Goal: Navigation & Orientation: Find specific page/section

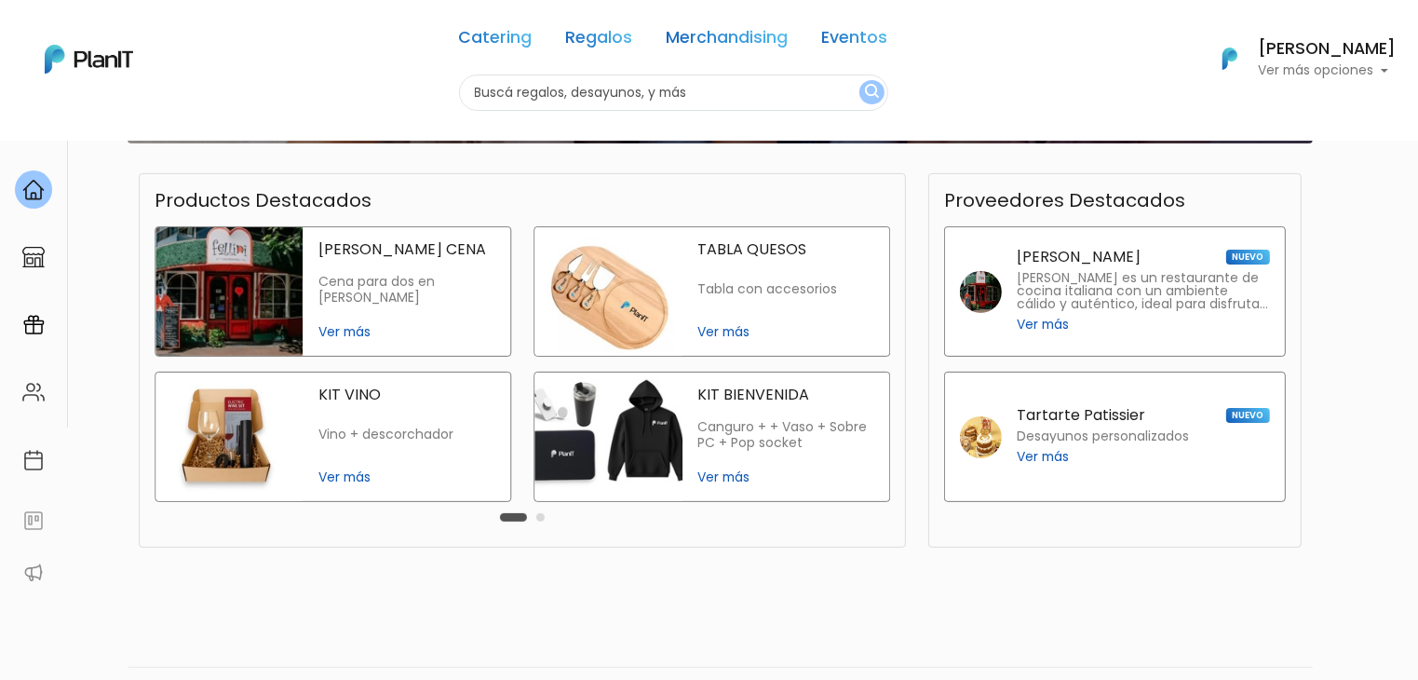
scroll to position [399, 0]
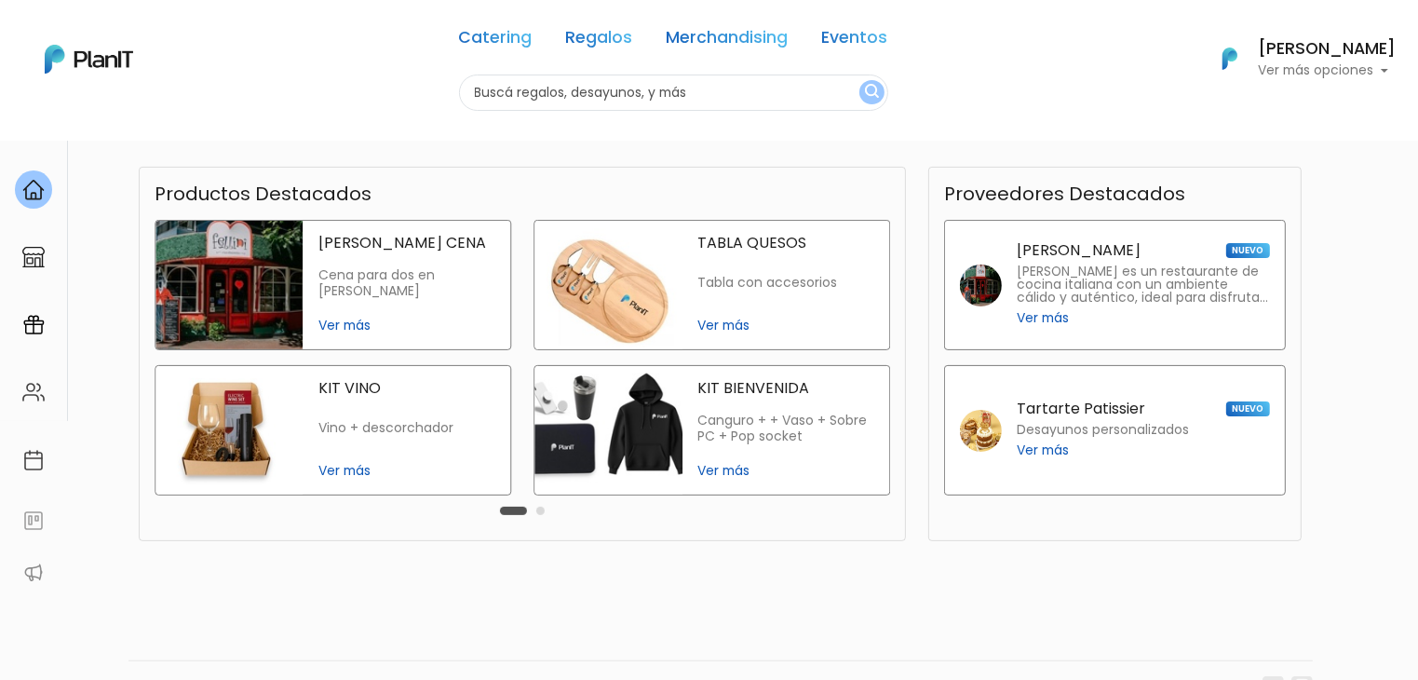
click at [611, 287] on img at bounding box center [608, 285] width 148 height 128
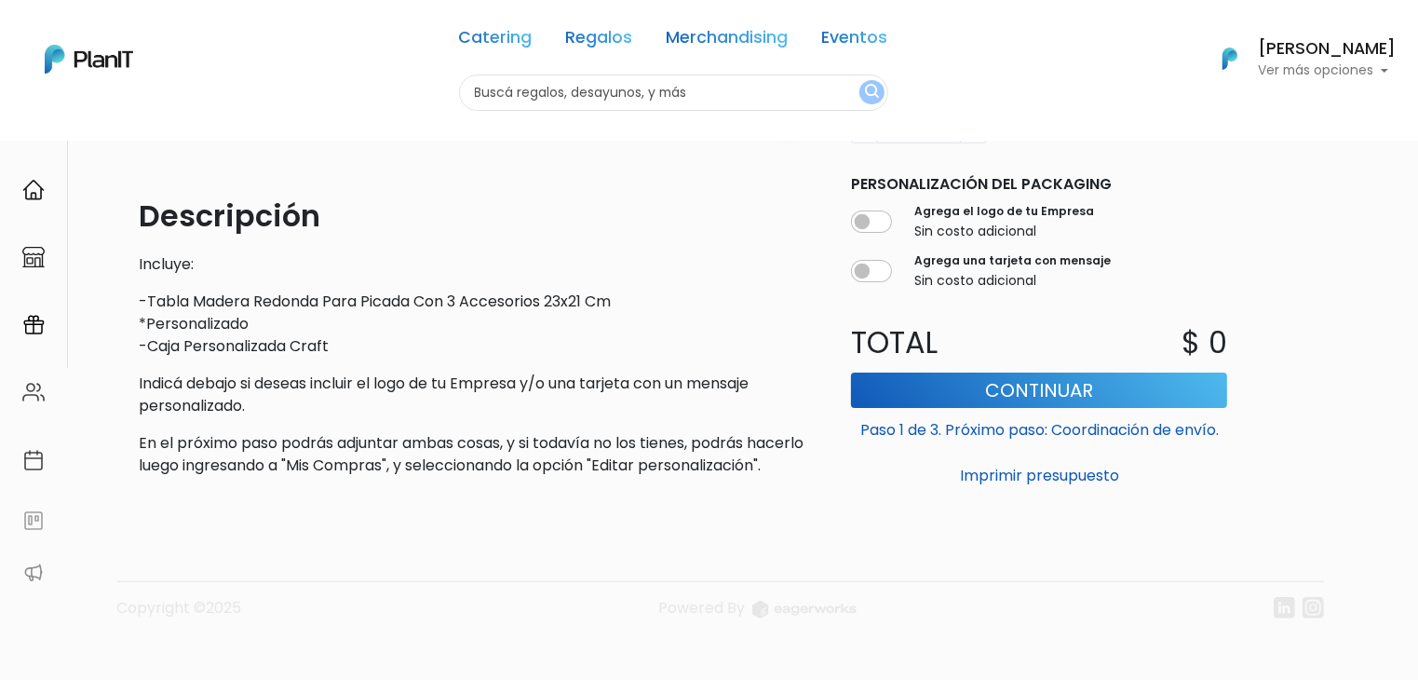
scroll to position [473, 0]
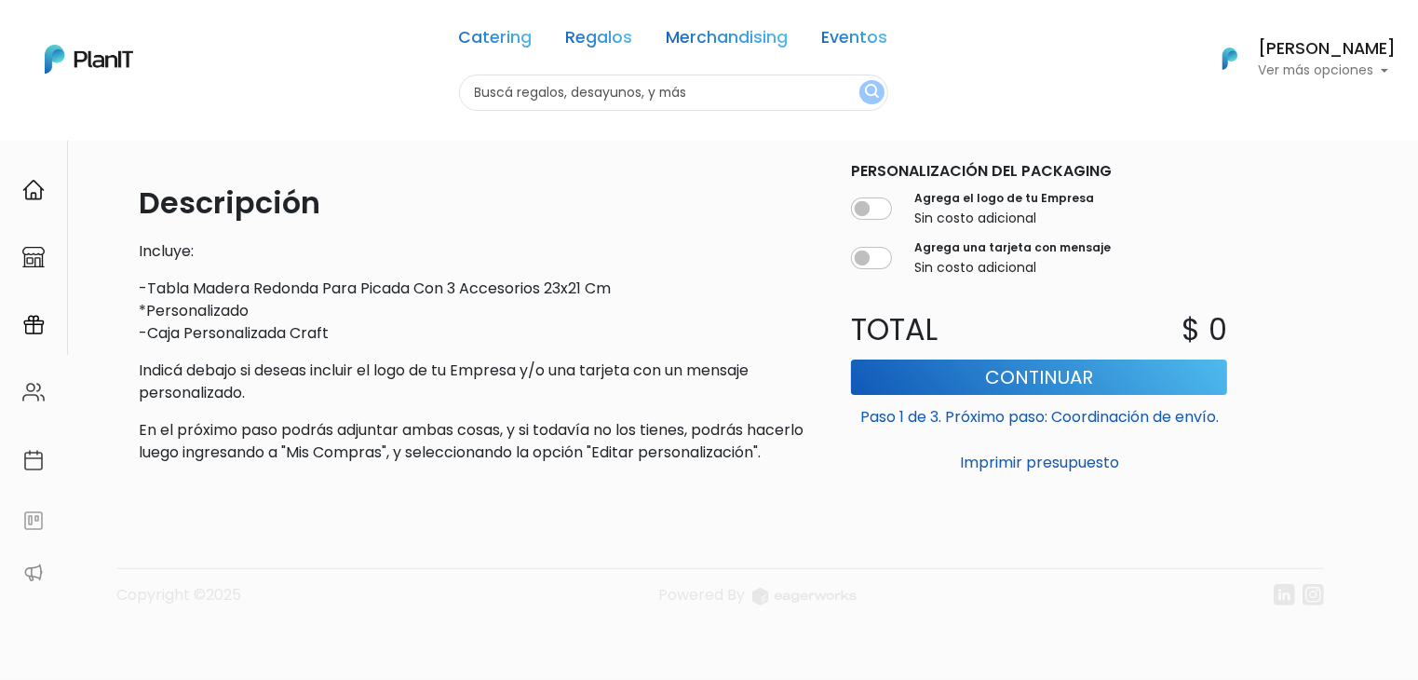
drag, startPoint x: 1430, startPoint y: 142, endPoint x: 1408, endPoint y: 407, distance: 265.2
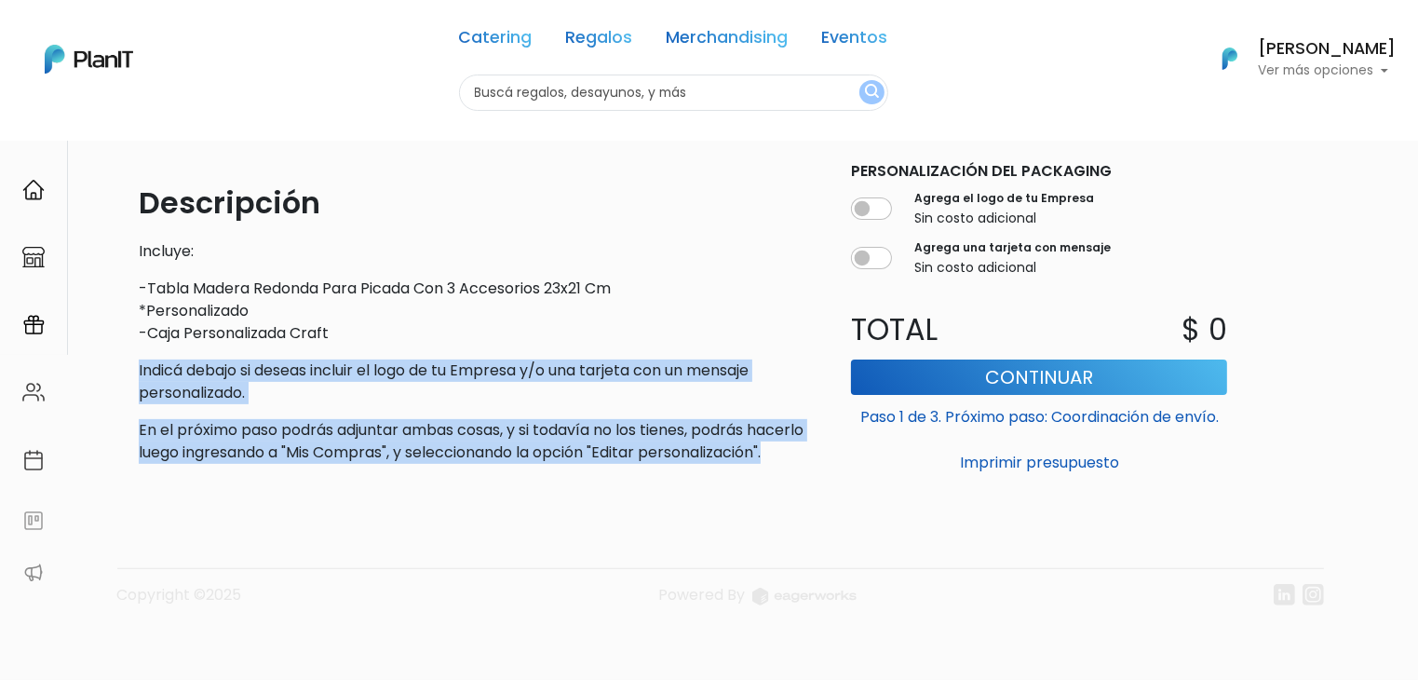
drag, startPoint x: 273, startPoint y: 473, endPoint x: 91, endPoint y: 369, distance: 209.3
click at [91, 369] on div "slide 1 of 1 Descripción Incluye: -Tabla Madera Redonda Para Picada Con 3 Acces…" at bounding box center [709, 176] width 1418 height 1005
copy div "Indicá debajo si deseas incluir el logo de tu Empresa y/o una tarjeta con un me…"
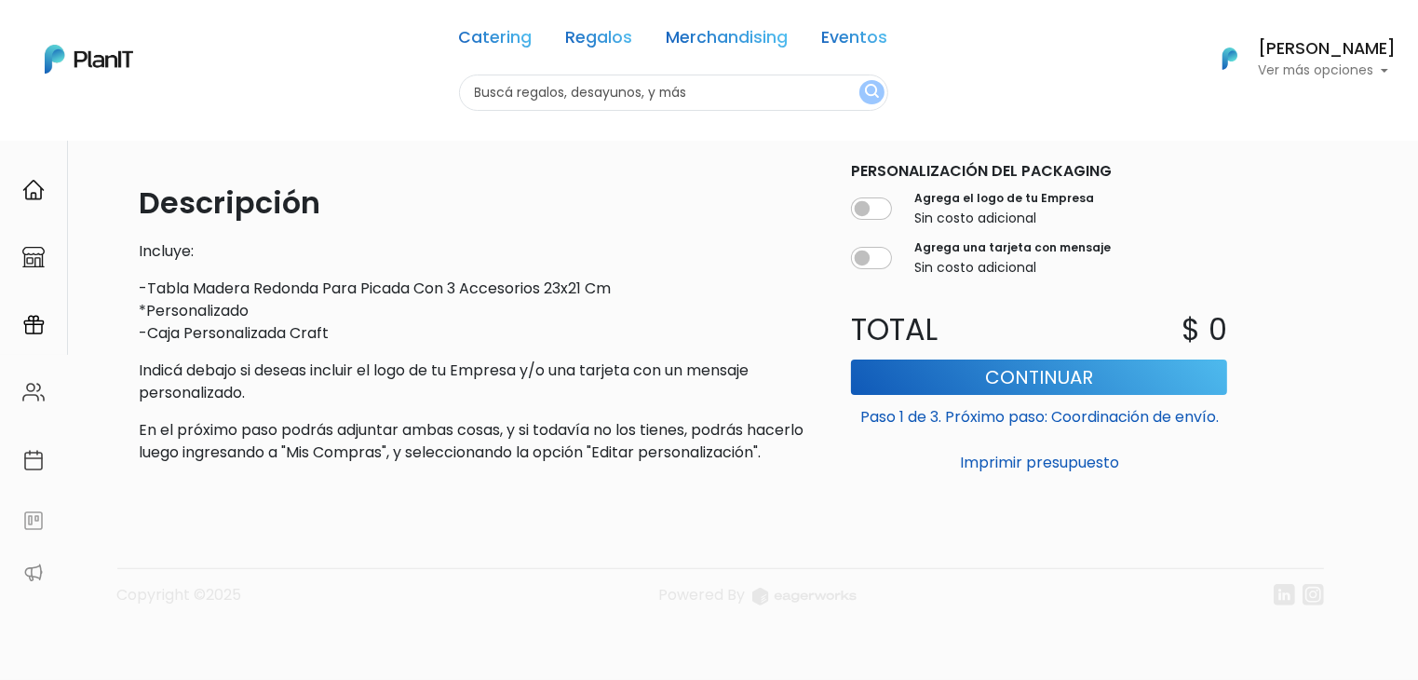
click at [669, 105] on input "text" at bounding box center [673, 92] width 429 height 36
type input "mb"
click at [859, 80] on button "submit" at bounding box center [871, 92] width 25 height 24
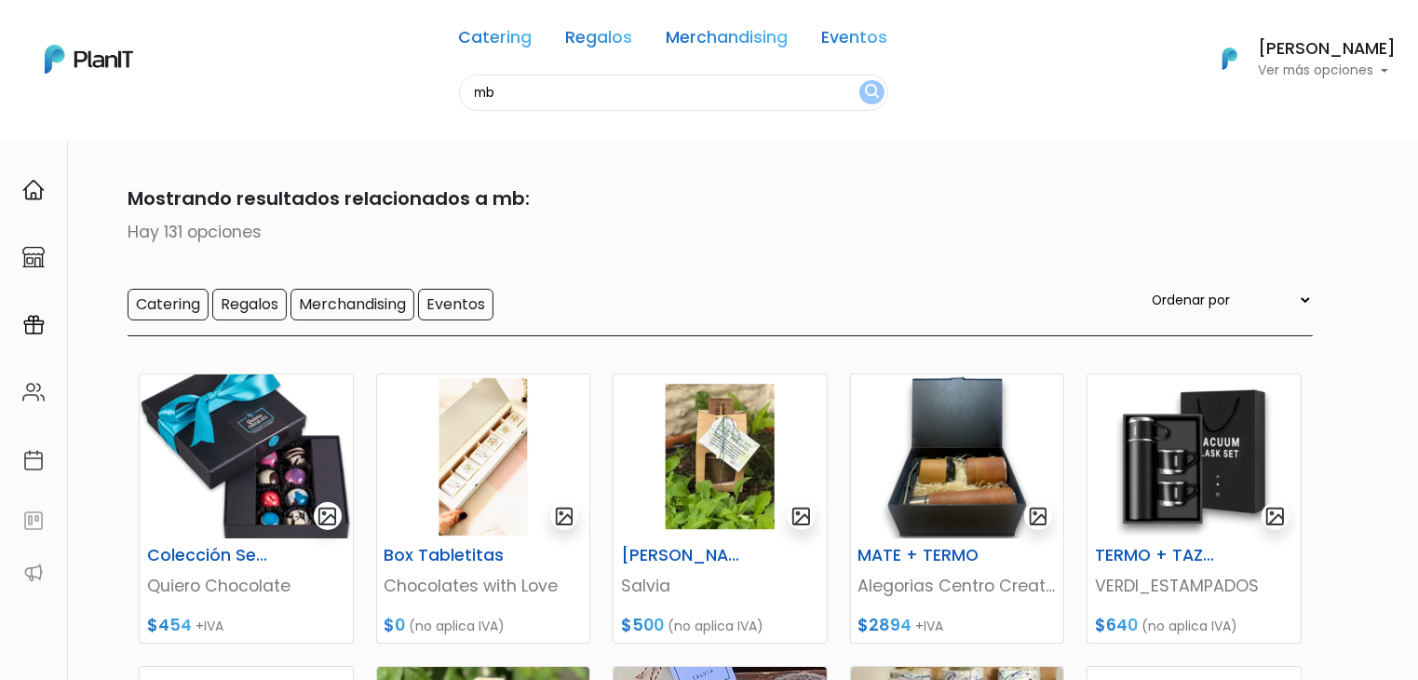
click at [531, 97] on input "mb" at bounding box center [673, 92] width 429 height 36
type input "mbh"
click at [859, 80] on button "submit" at bounding box center [871, 92] width 25 height 24
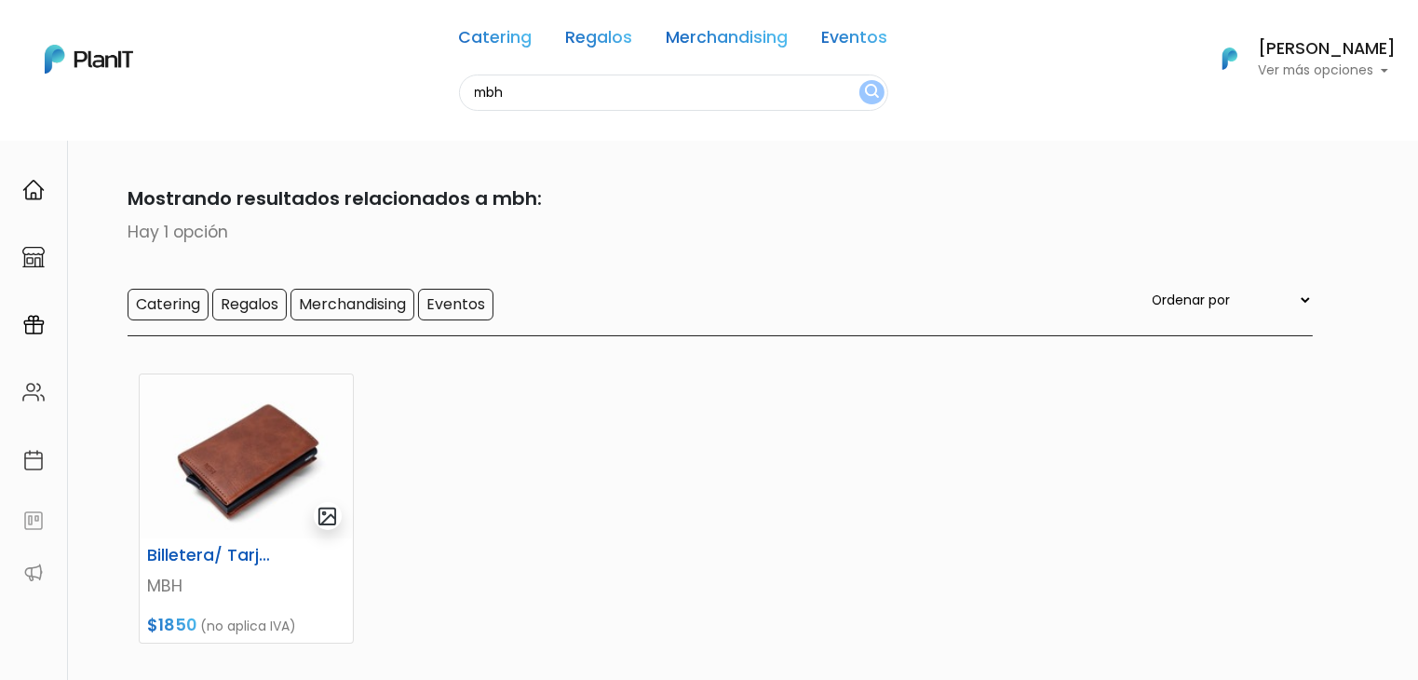
click at [1291, 46] on h6 "[PERSON_NAME]" at bounding box center [1327, 49] width 138 height 17
click at [1262, 270] on link "Cerrar Sesión" at bounding box center [1313, 276] width 166 height 37
